Goal: Find specific page/section: Find specific page/section

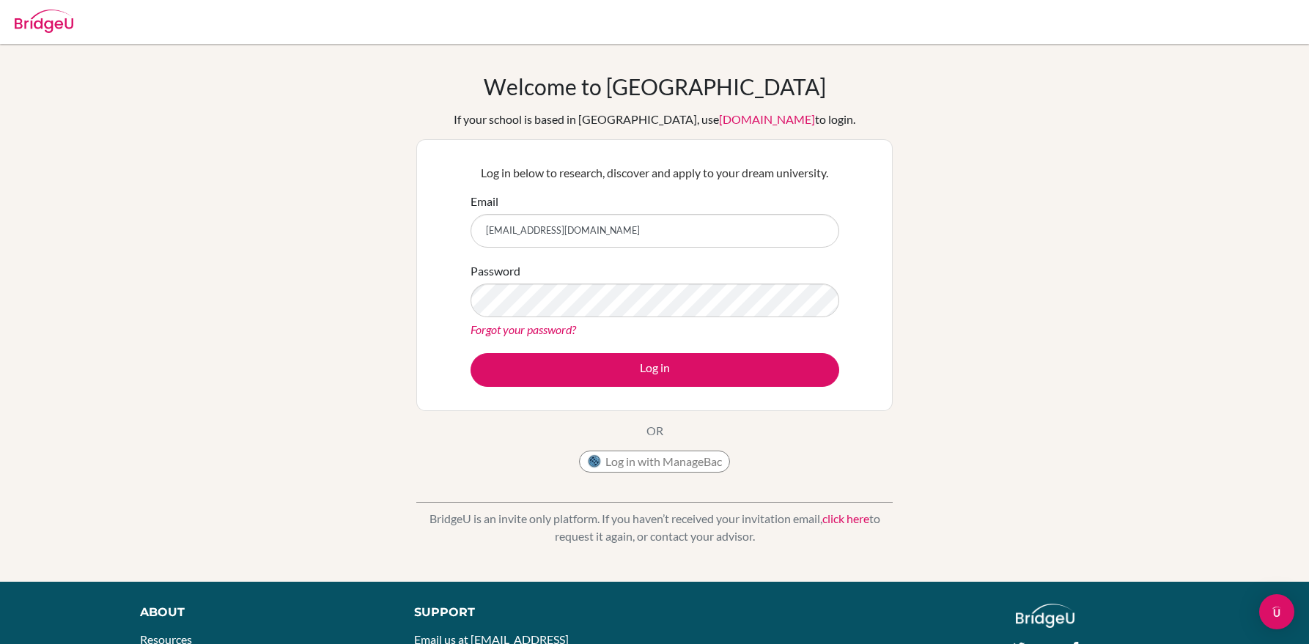
click at [644, 383] on button "Log in" at bounding box center [655, 370] width 369 height 34
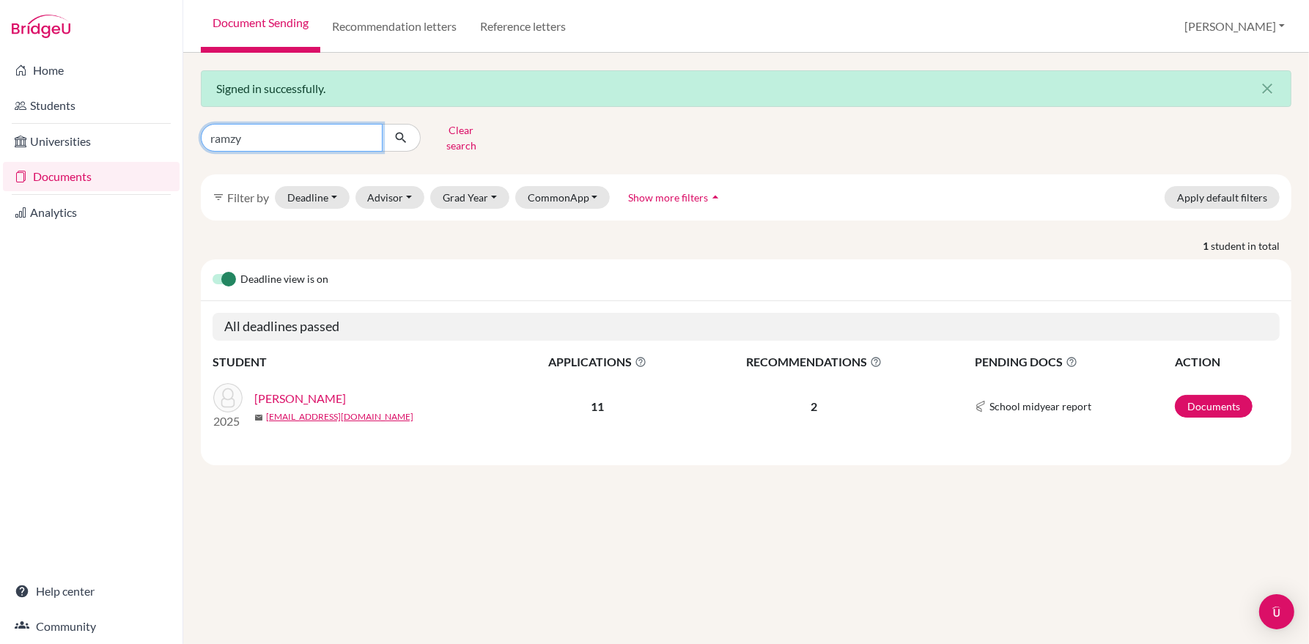
click at [369, 130] on input "ramzy" at bounding box center [292, 138] width 182 height 28
type input "@william"
click button "submit" at bounding box center [401, 138] width 39 height 28
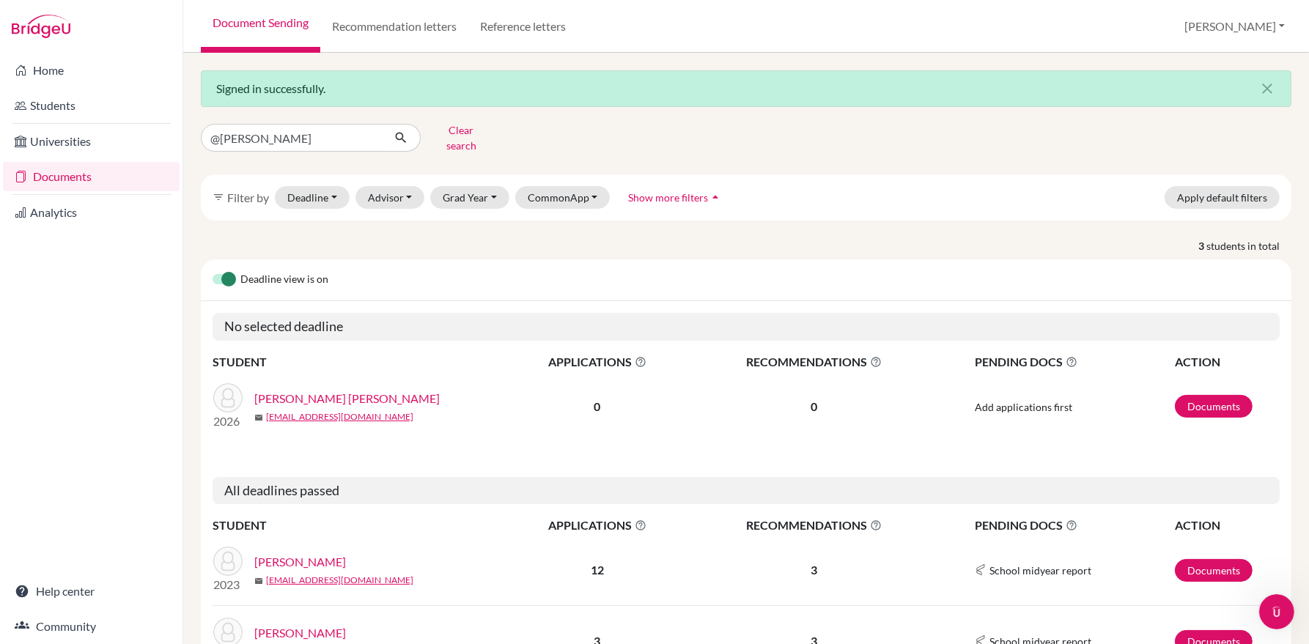
scroll to position [79, 0]
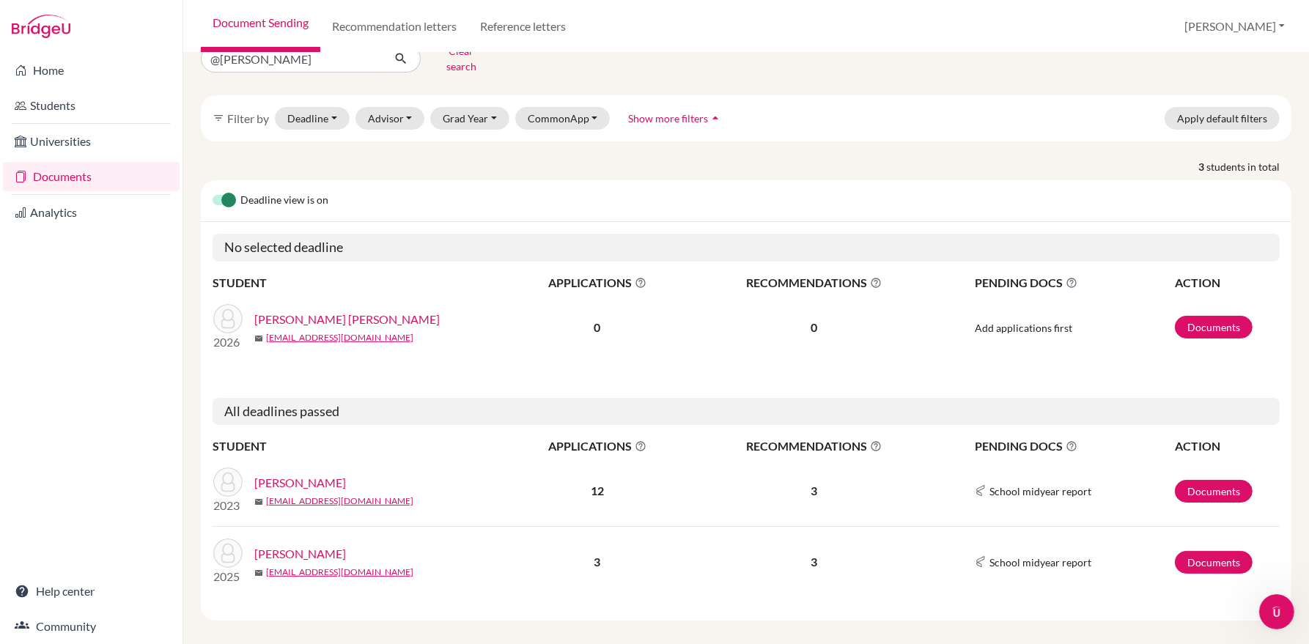
click at [346, 545] on link "[PERSON_NAME]" at bounding box center [300, 554] width 92 height 18
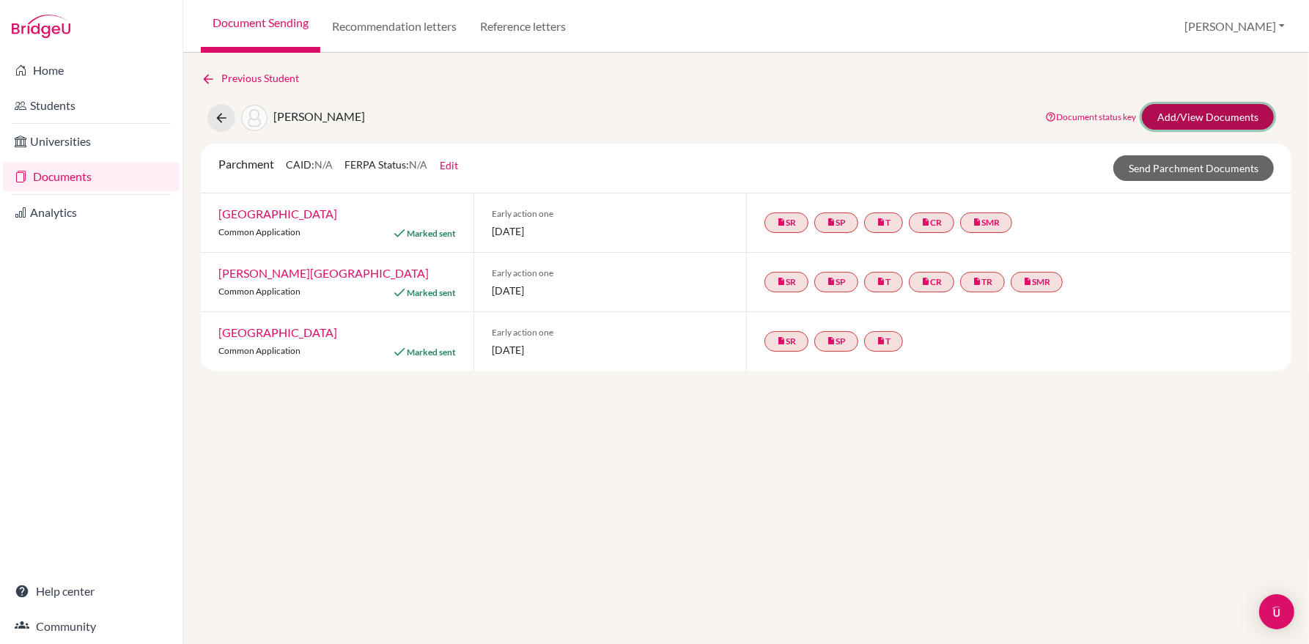
click at [1198, 121] on link "Add/View Documents" at bounding box center [1208, 117] width 132 height 26
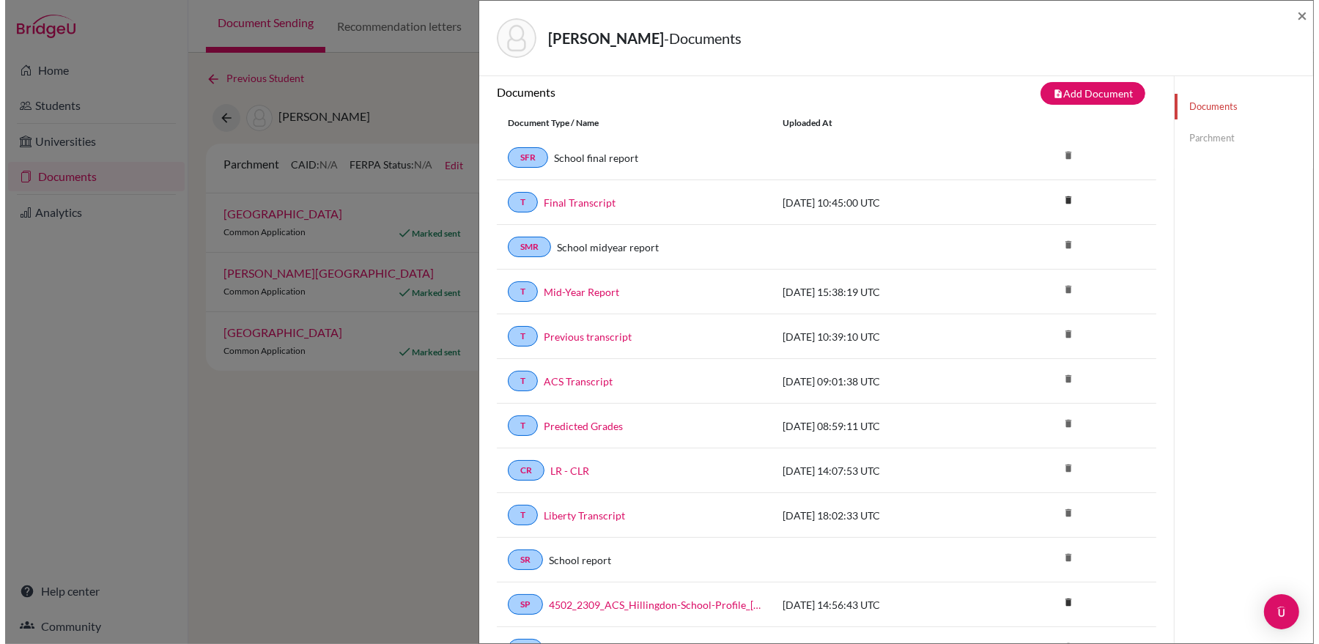
scroll to position [13, 0]
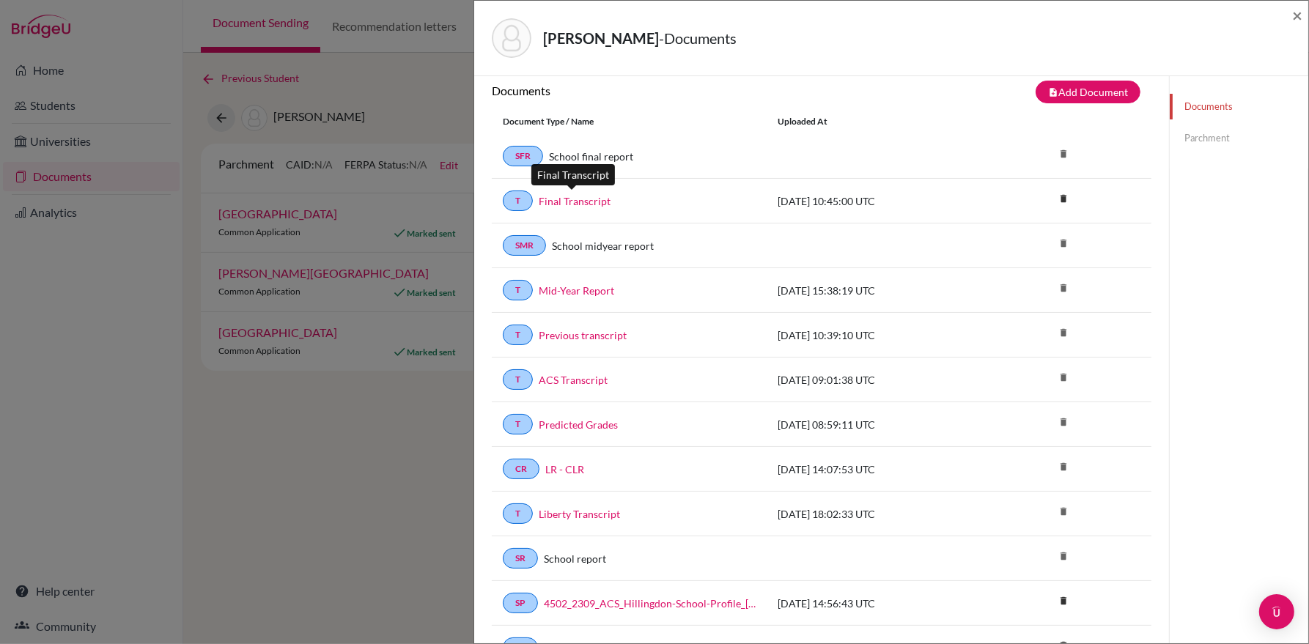
click at [569, 193] on link "Final Transcript" at bounding box center [575, 200] width 72 height 15
click at [413, 438] on div "[PERSON_NAME] - Documents × Documents note_add Add Document Document type Chang…" at bounding box center [654, 322] width 1309 height 644
